Goal: Information Seeking & Learning: Learn about a topic

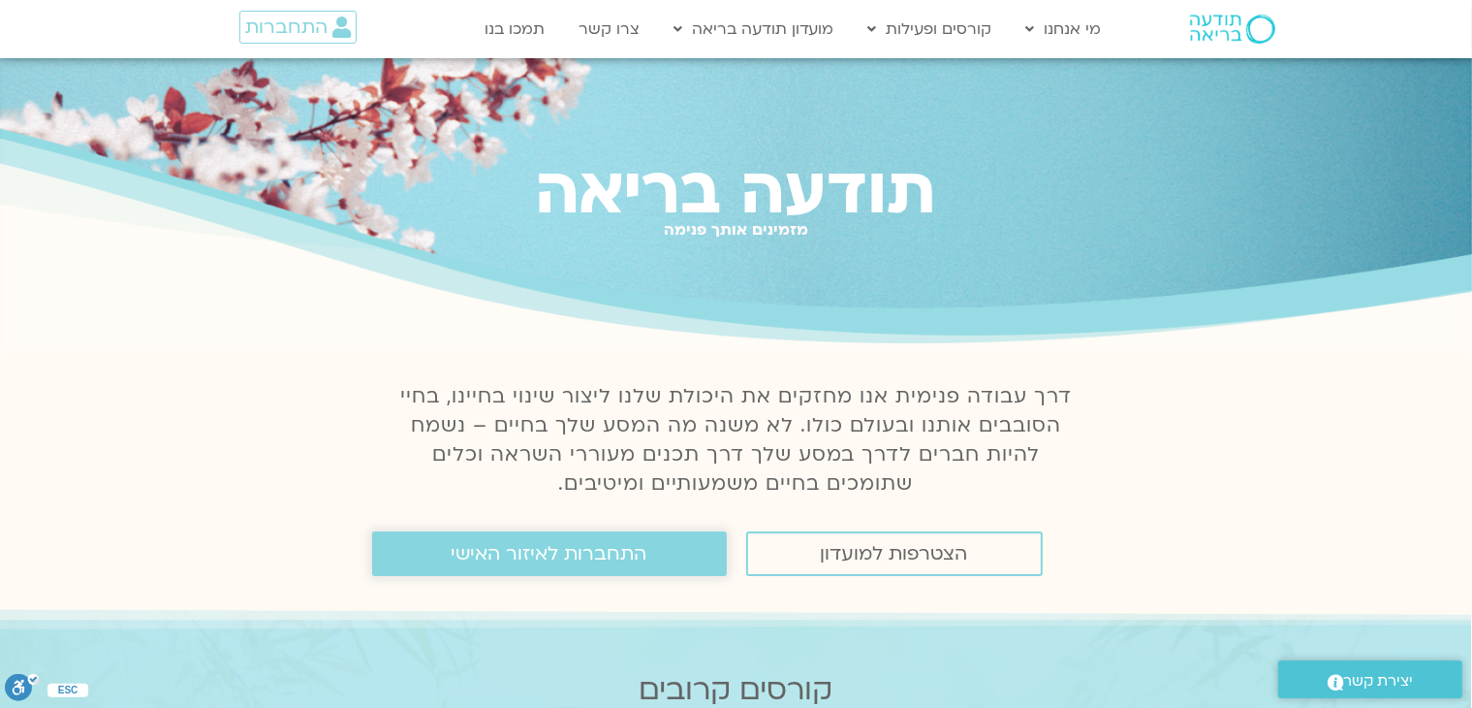
click at [686, 544] on link "התחברות לאיזור האישי" at bounding box center [549, 553] width 355 height 45
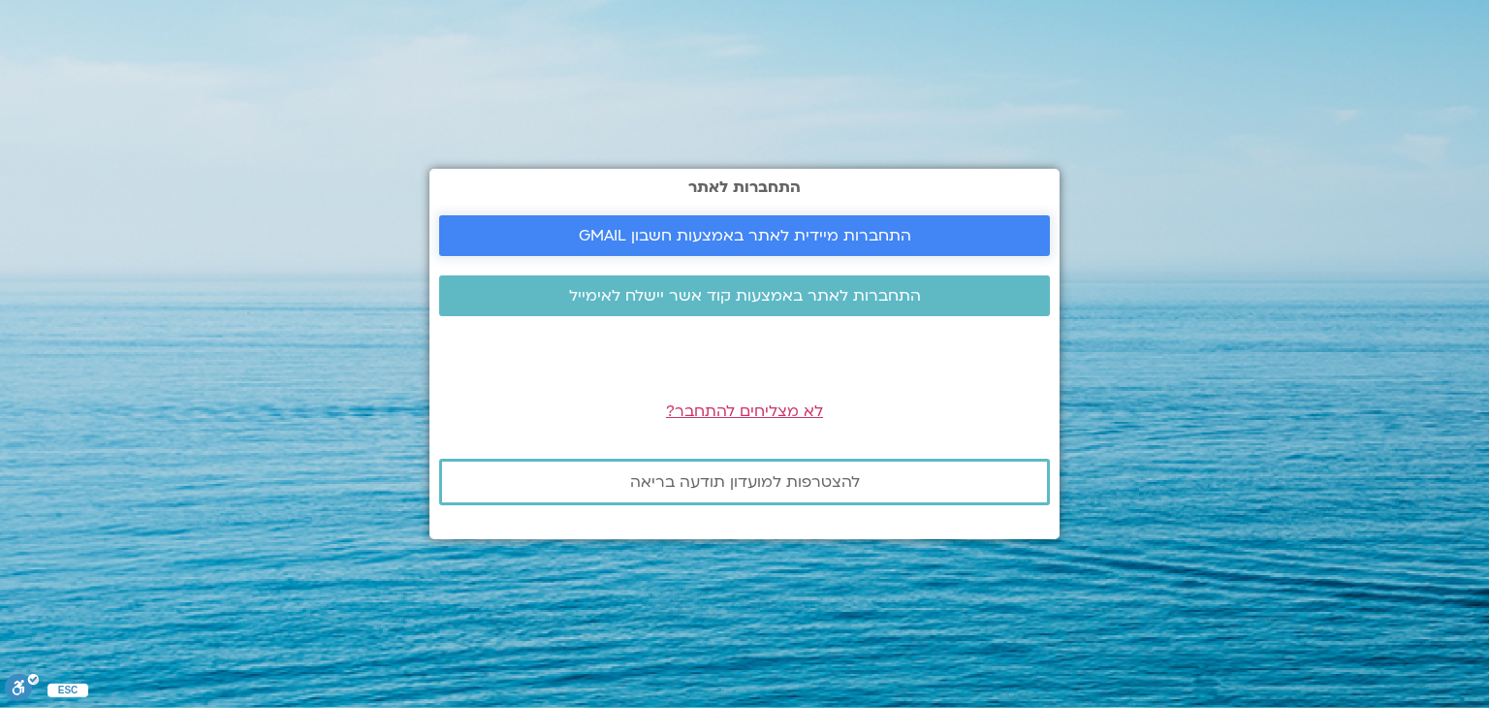
click at [744, 236] on span "התחברות מיידית לאתר באמצעות חשבון GMAIL" at bounding box center [745, 235] width 332 height 17
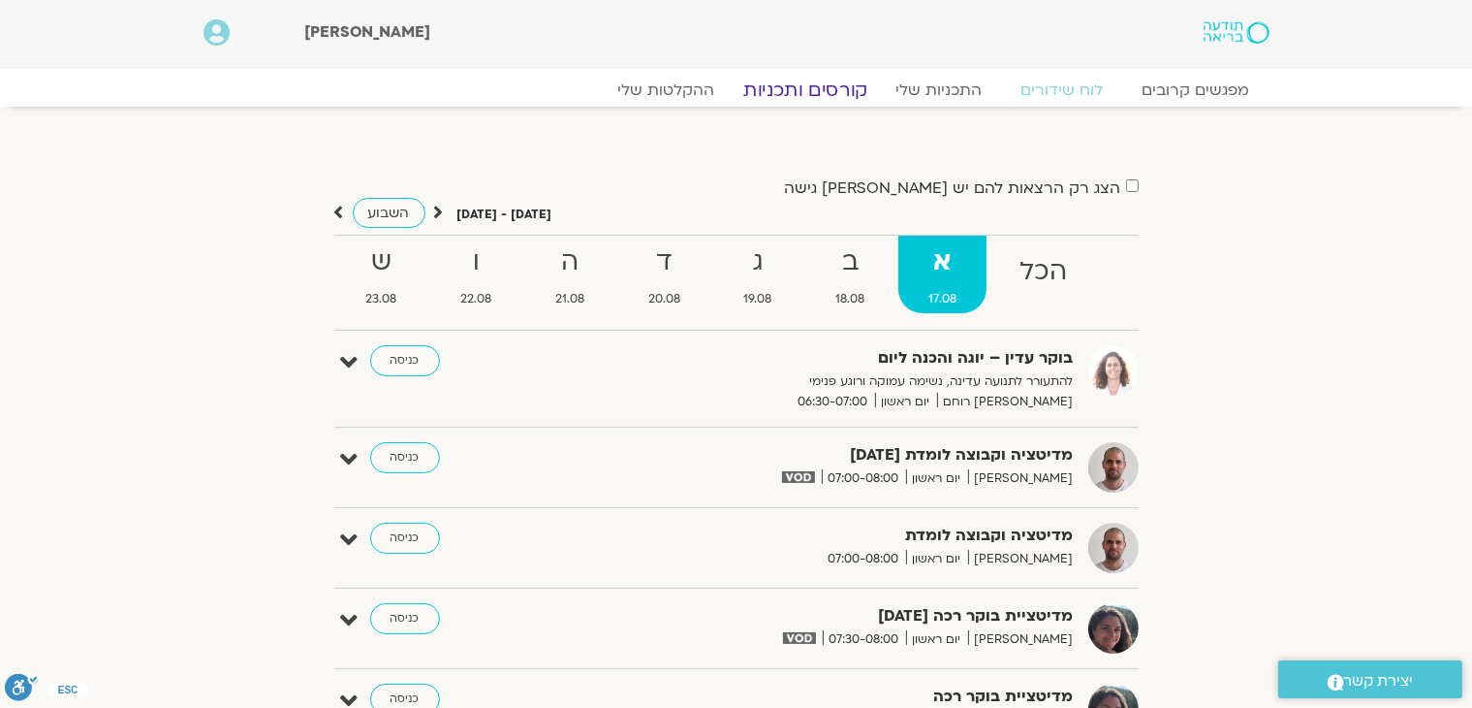
click at [822, 92] on link "קורסים ותכניות" at bounding box center [805, 90] width 171 height 23
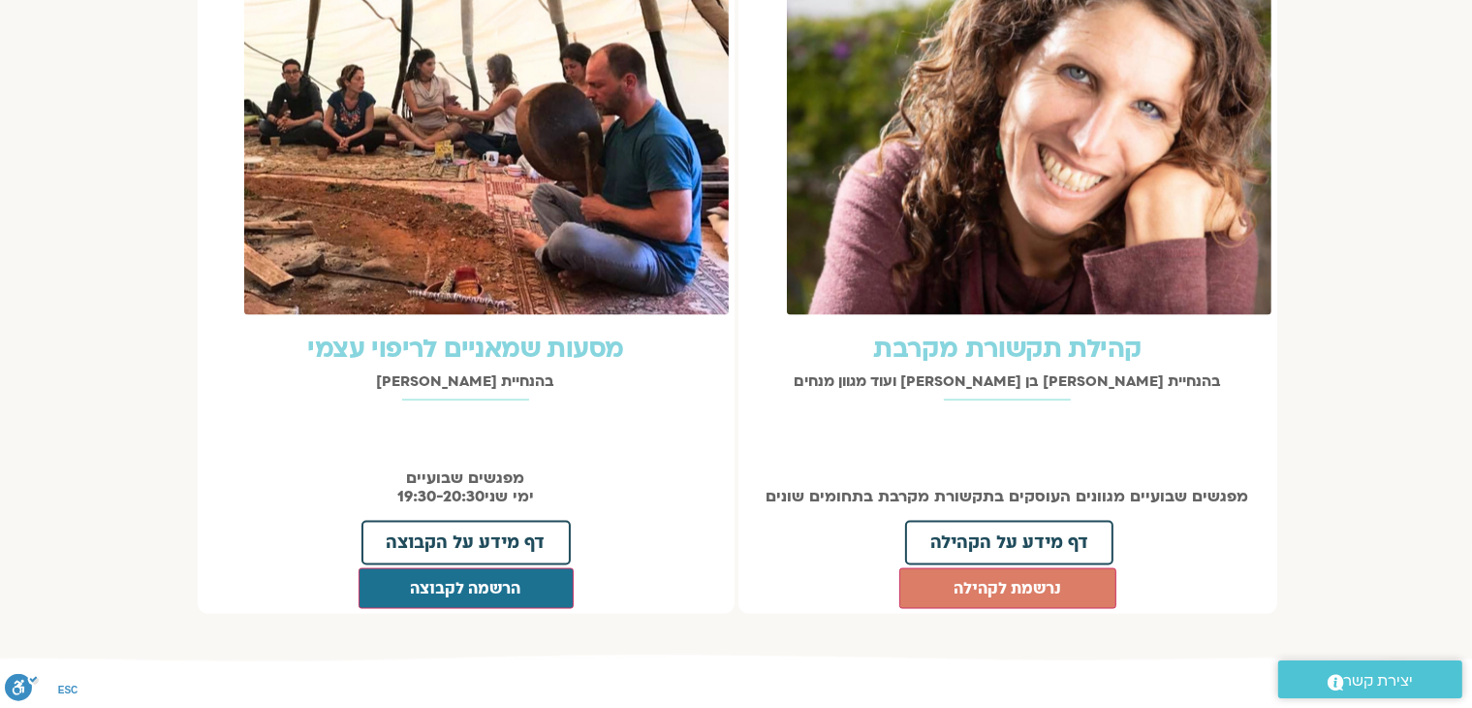
scroll to position [2805, 0]
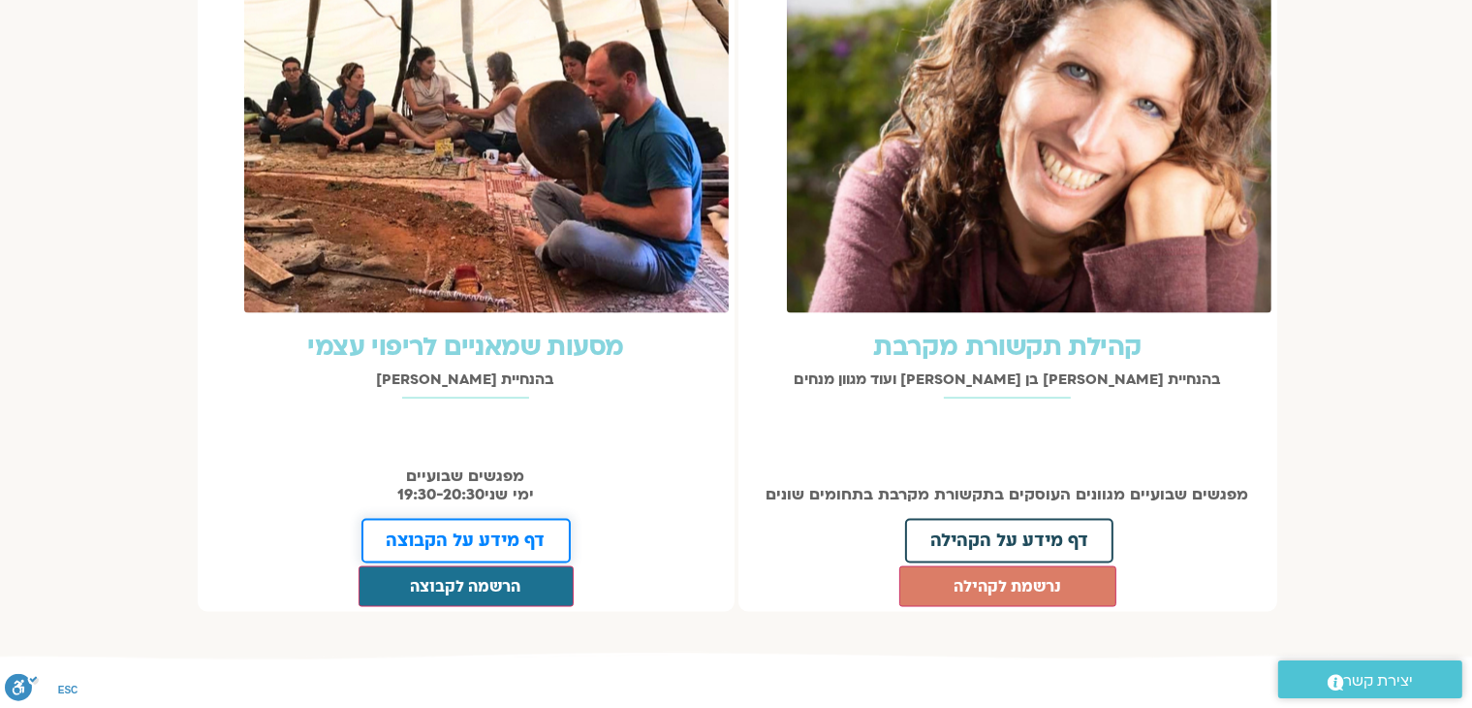
click at [524, 532] on span "דף מידע על הקבוצה" at bounding box center [466, 540] width 159 height 17
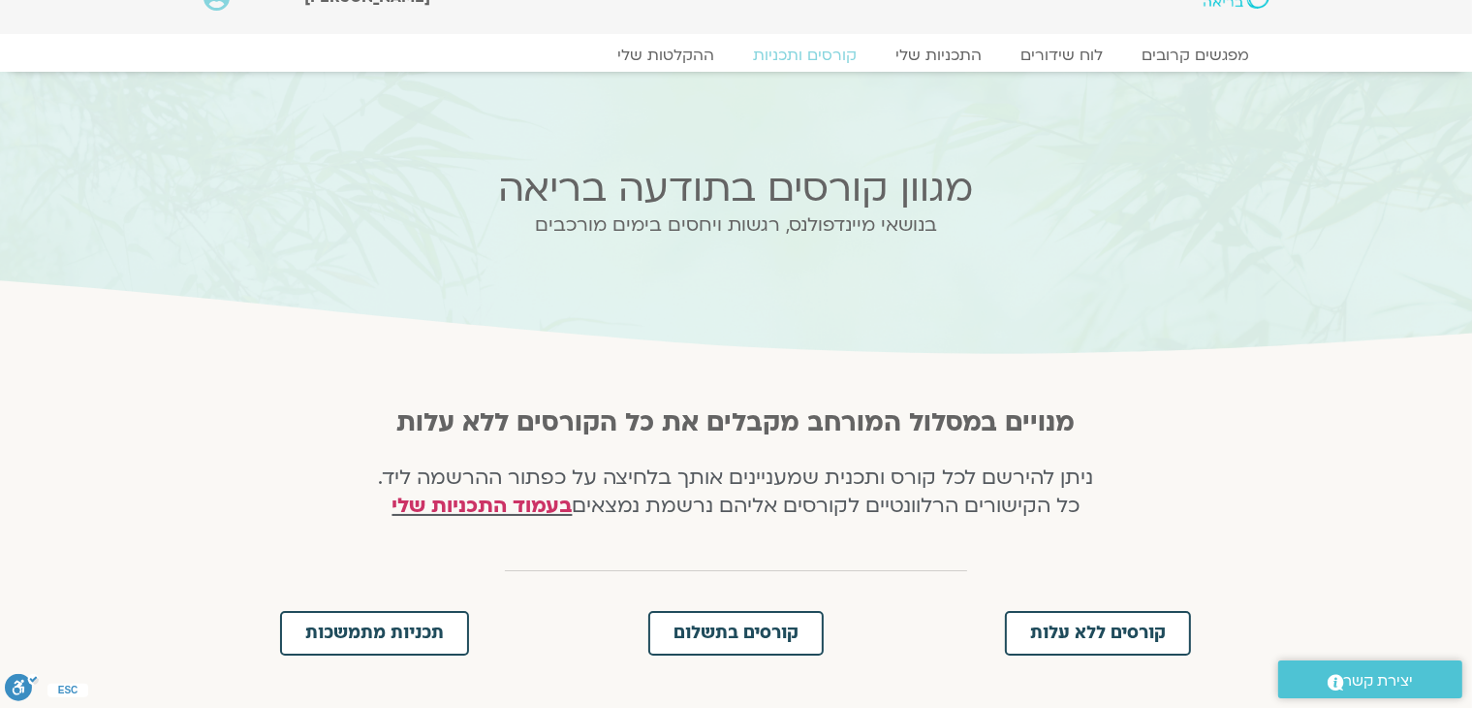
scroll to position [0, 0]
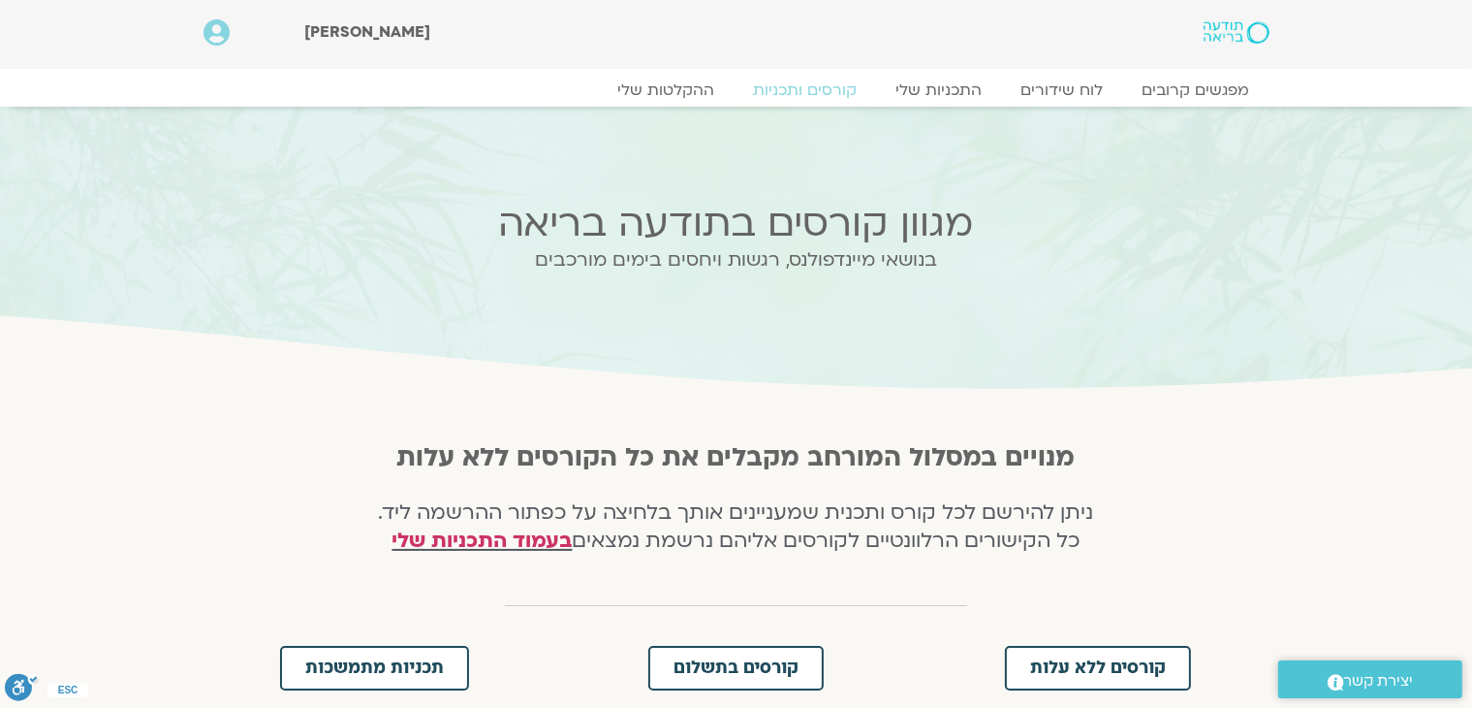
click at [1213, 35] on img at bounding box center [1236, 32] width 65 height 22
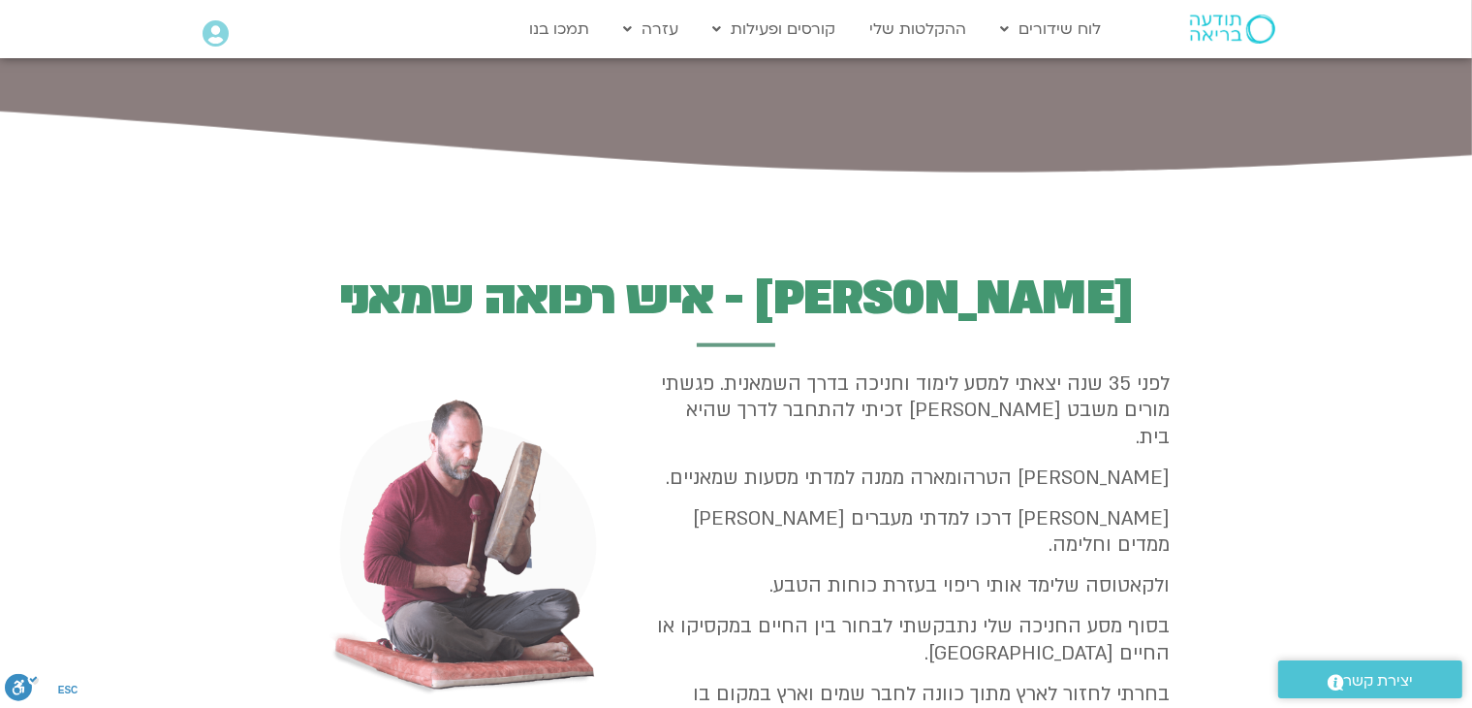
scroll to position [1989, 0]
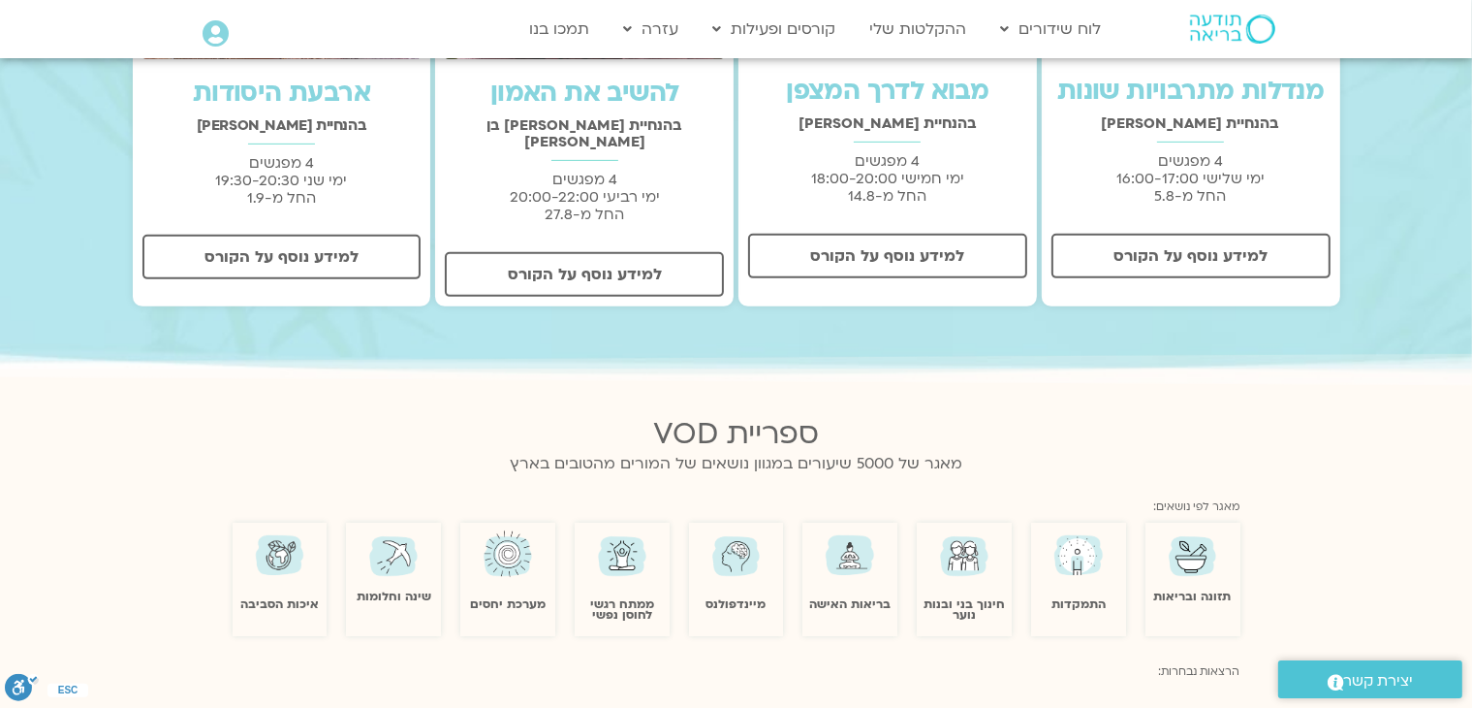
scroll to position [843, 0]
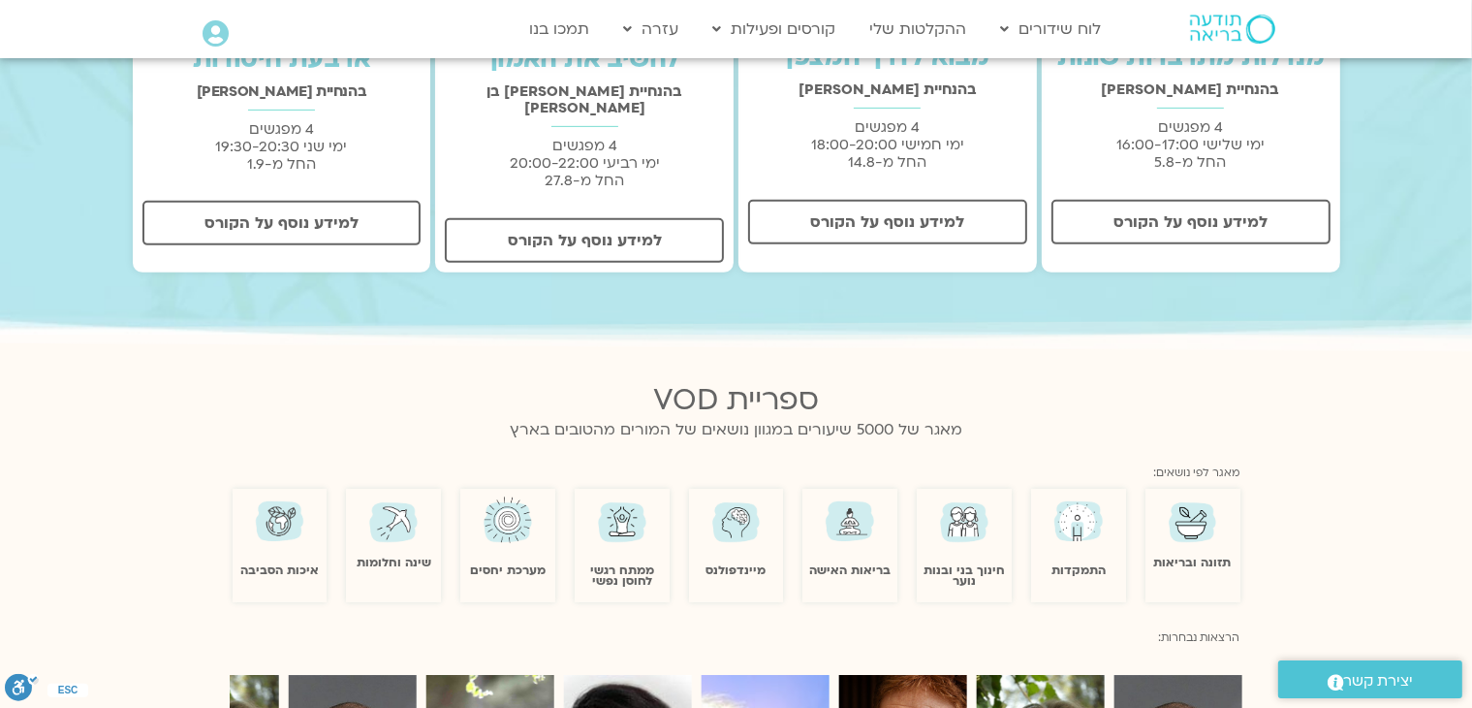
click at [1197, 522] on img at bounding box center [1193, 520] width 56 height 55
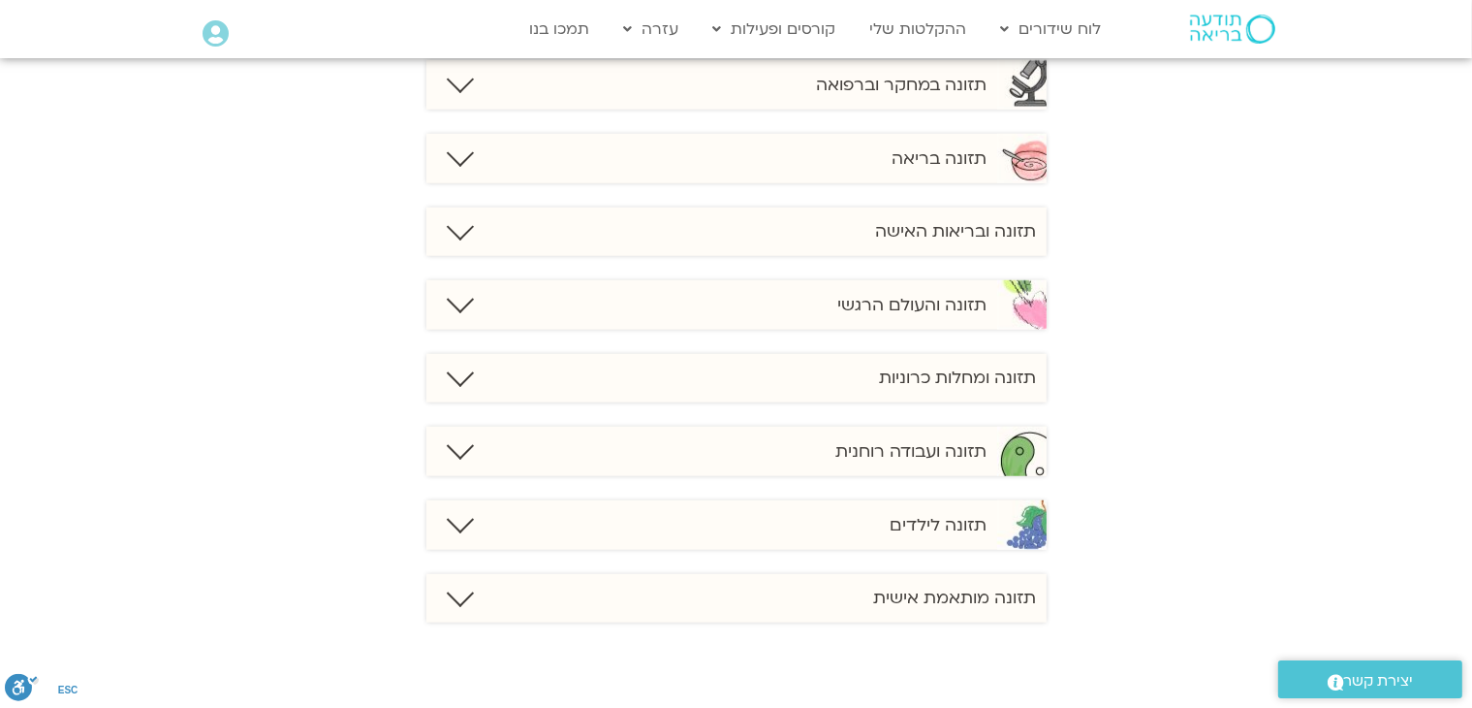
scroll to position [1325, 0]
click at [915, 532] on h6 "תזונה לילדים" at bounding box center [939, 524] width 97 height 23
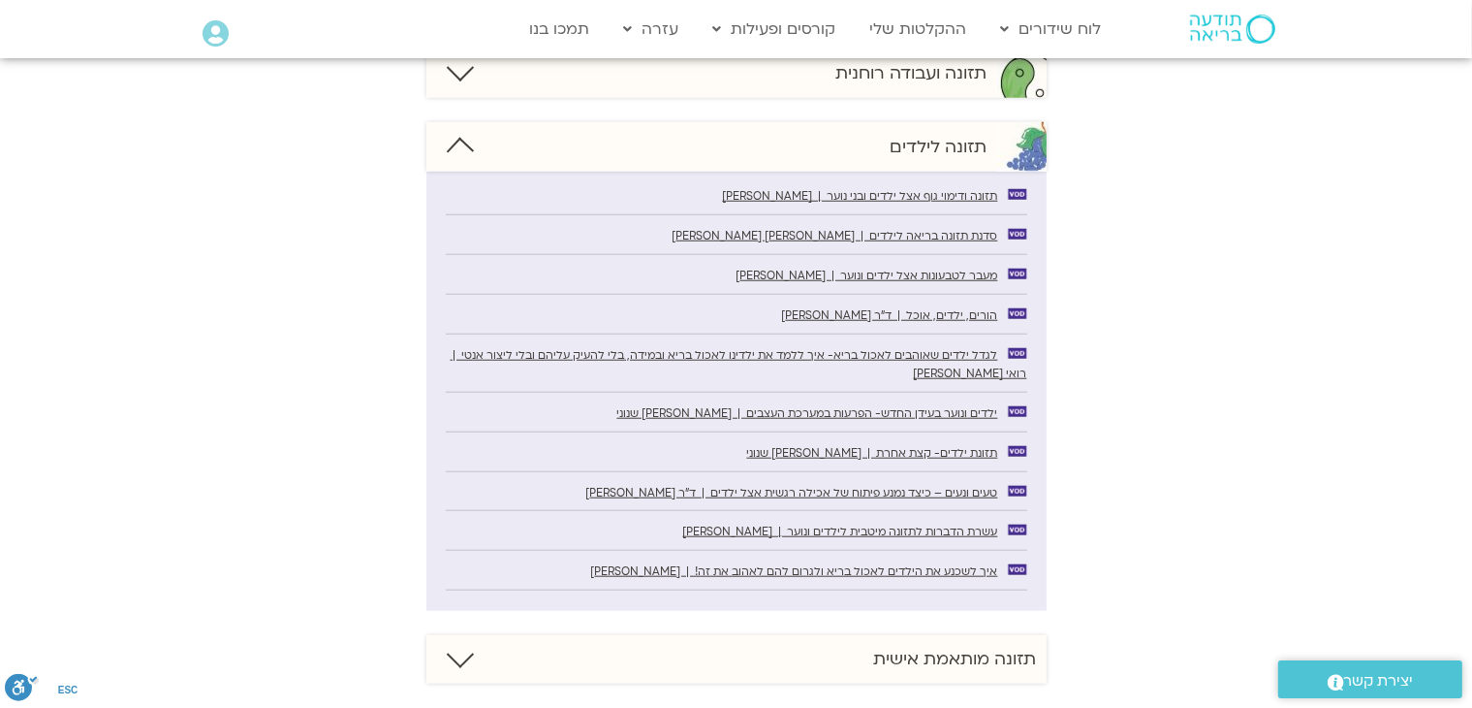
scroll to position [1706, 0]
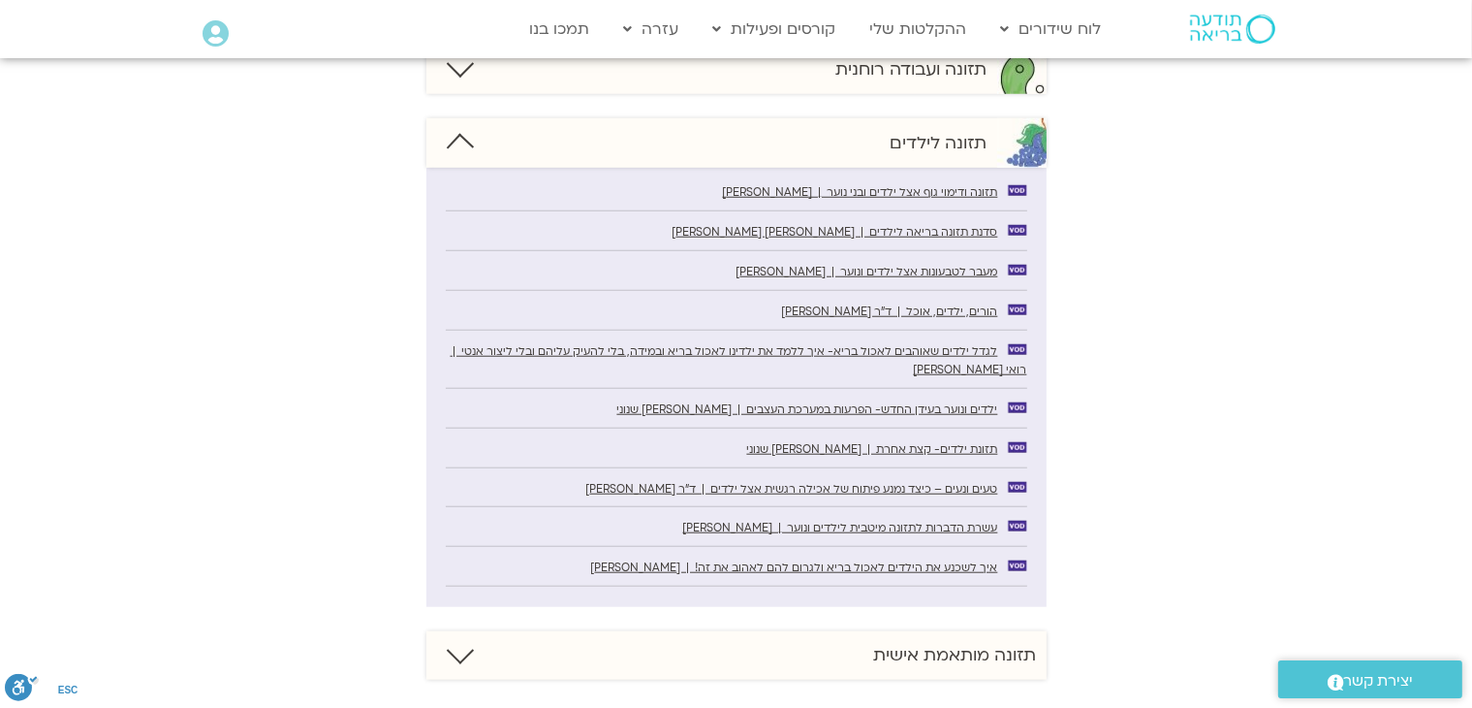
click at [474, 145] on div "תזונה לילדים" at bounding box center [736, 142] width 620 height 49
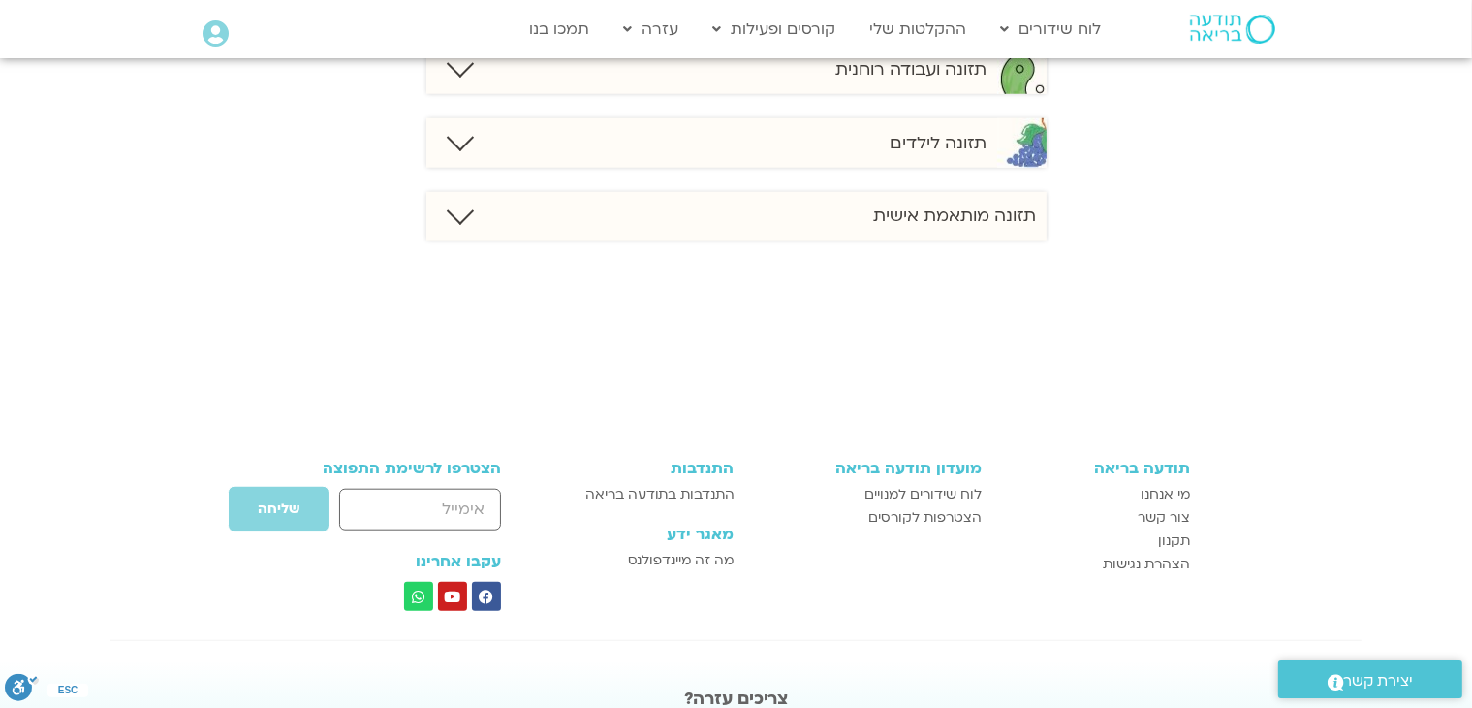
click at [783, 208] on div "תזונה מותאמת אישית" at bounding box center [736, 216] width 620 height 48
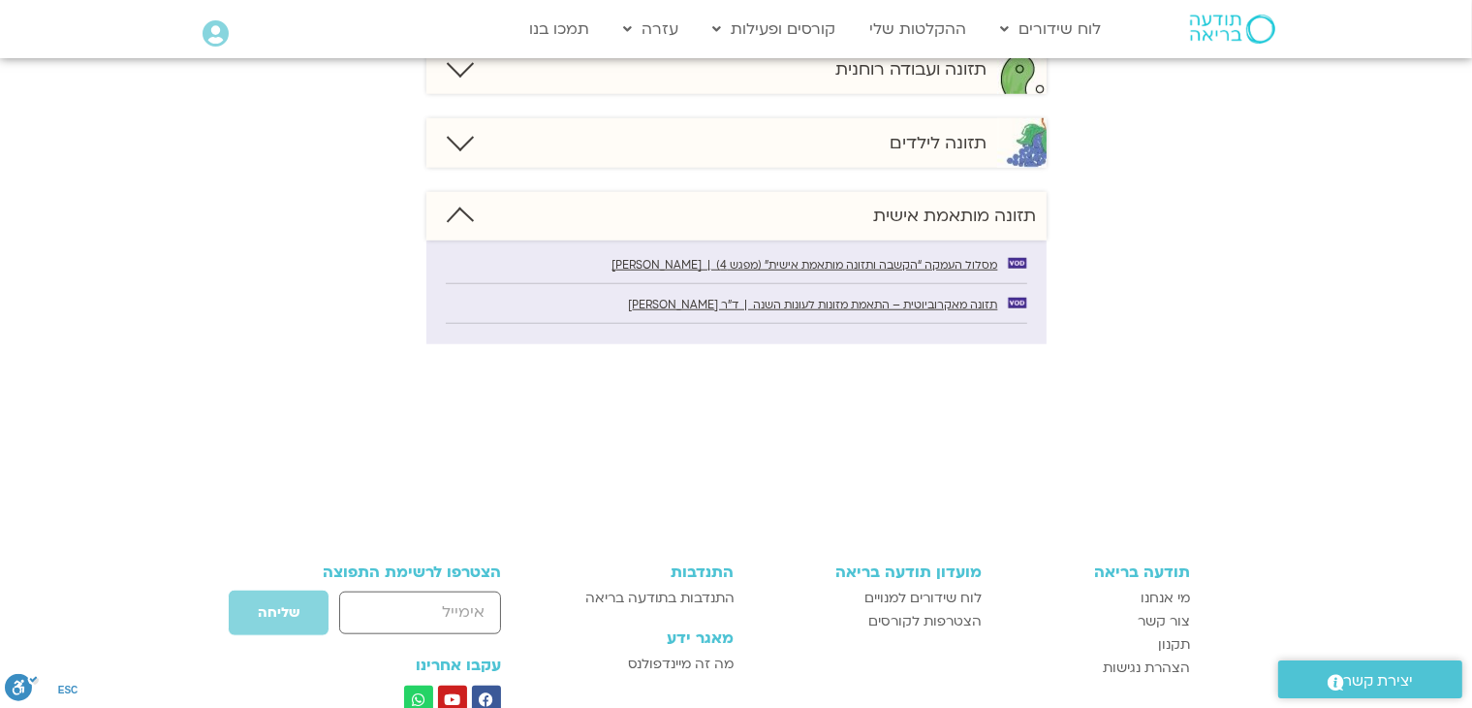
click at [797, 214] on div "תזונה מותאמת אישית" at bounding box center [736, 216] width 620 height 48
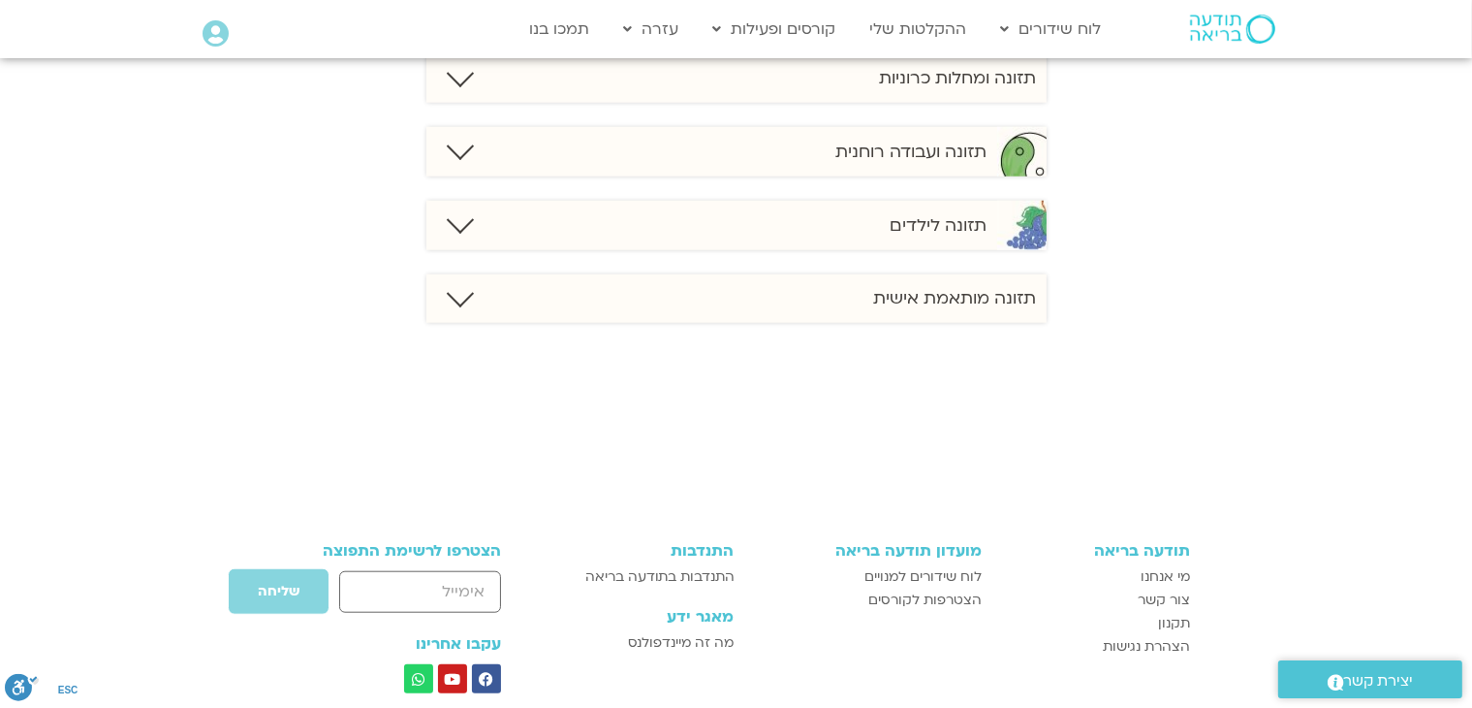
scroll to position [1622, 0]
click at [923, 154] on h6 "תזונה ועבודה רוחנית" at bounding box center [911, 153] width 151 height 23
